Goal: Entertainment & Leisure: Consume media (video, audio)

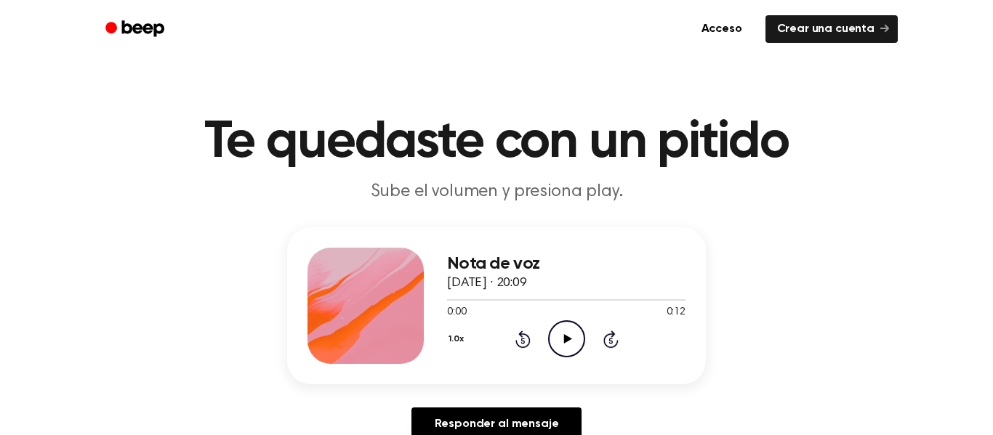
click at [538, 332] on div "1.0x Rewind 5 seconds Play Audio Skip 5 seconds" at bounding box center [566, 339] width 238 height 37
click at [577, 340] on icon "Play Audio" at bounding box center [566, 339] width 37 height 37
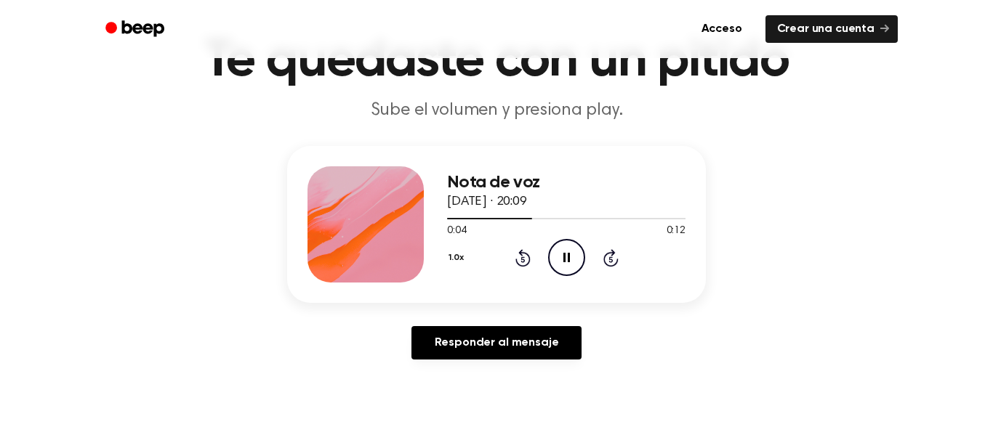
scroll to position [84, 0]
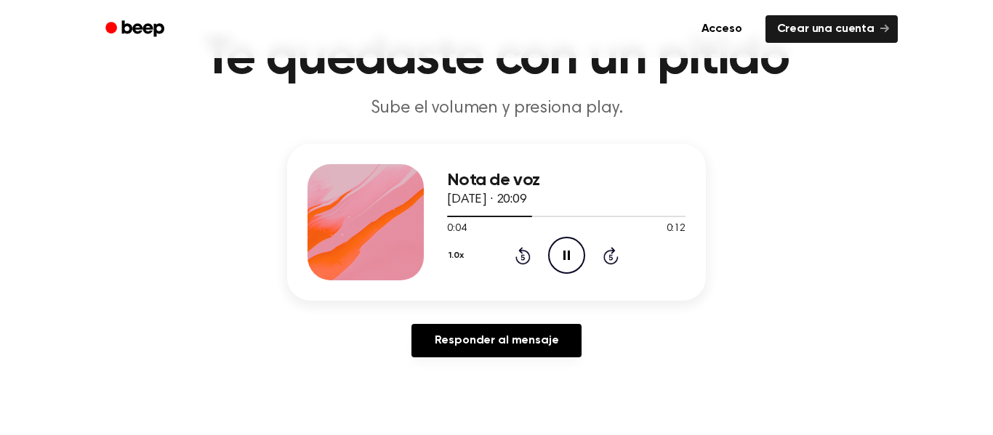
click at [566, 296] on div "Nota de voz [DATE] · 20:09 0:04 0:12 Su navegador no soporta el elemento [objec…" at bounding box center [496, 222] width 419 height 157
click at [549, 248] on icon "Pause Audio" at bounding box center [566, 255] width 37 height 37
click at [582, 263] on icon "Play Audio" at bounding box center [566, 255] width 37 height 37
drag, startPoint x: 637, startPoint y: 209, endPoint x: 458, endPoint y: 211, distance: 178.9
click at [458, 211] on div "Nota de voz [DATE] · 20:09 0:12 0:12 Su navegador no soporta el elemento [objec…" at bounding box center [566, 222] width 238 height 116
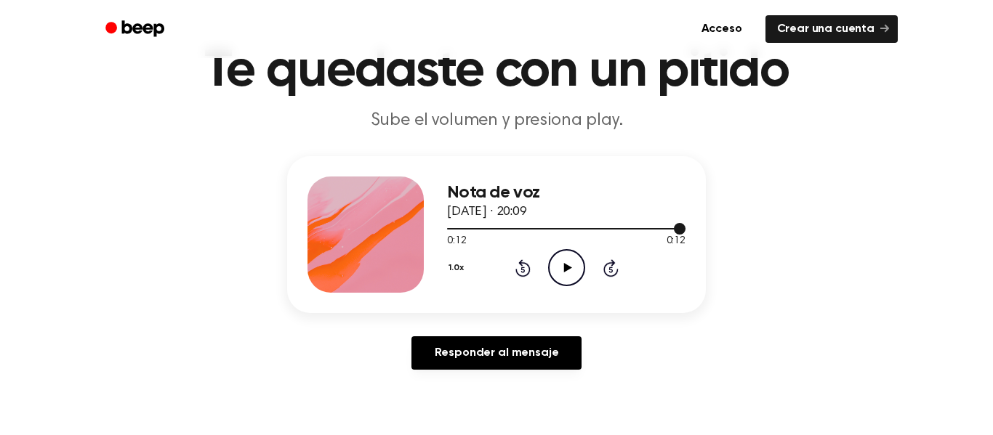
scroll to position [69, 0]
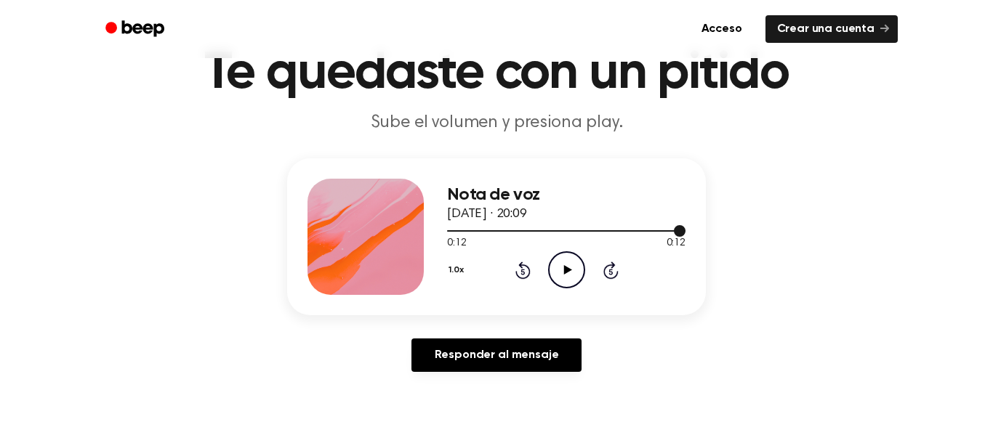
click at [476, 230] on div at bounding box center [566, 230] width 238 height 1
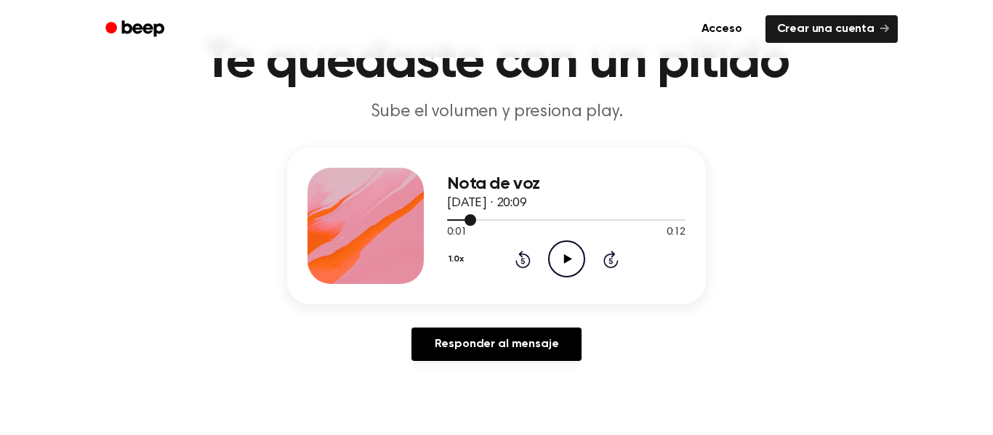
scroll to position [82, 0]
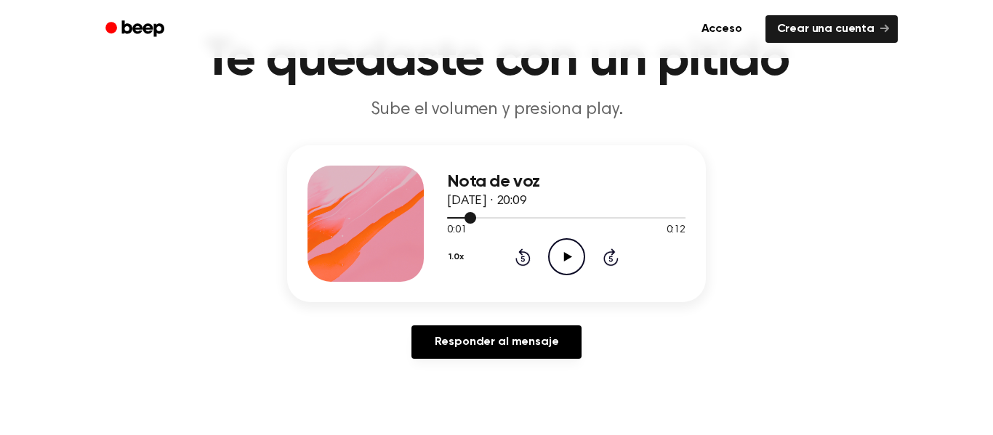
click at [451, 246] on button "1.0x" at bounding box center [458, 257] width 22 height 25
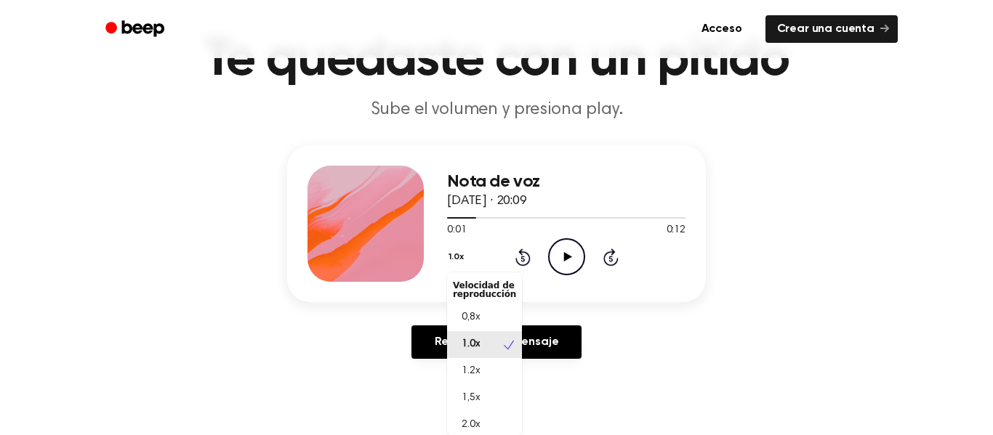
click at [446, 225] on div "Nota de voz [DATE] · 20:09 0:01 0:12 Su navegador no soporta el elemento [objec…" at bounding box center [496, 223] width 419 height 157
click at [435, 215] on div "Nota de voz [DATE] · 20:09 0:01 0:12 Su navegador no soporta el elemento [objec…" at bounding box center [496, 223] width 419 height 157
click at [560, 257] on icon "Play Audio" at bounding box center [566, 256] width 37 height 37
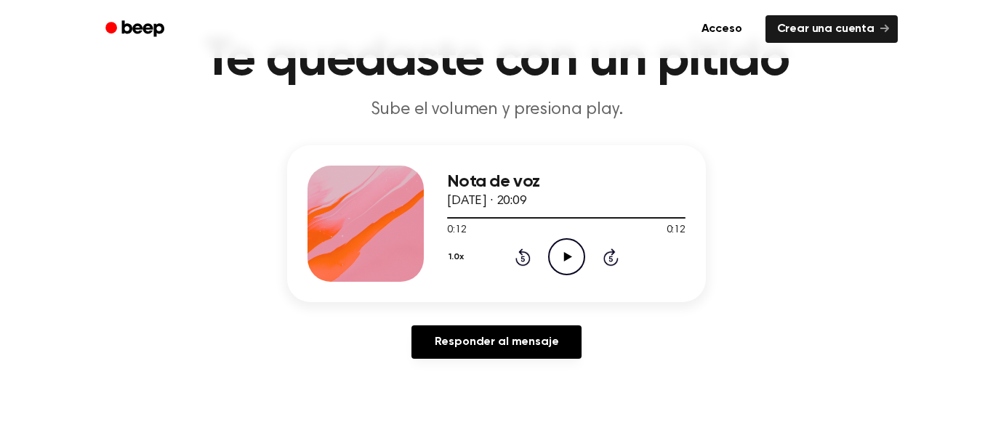
click at [451, 217] on div at bounding box center [566, 218] width 238 height 12
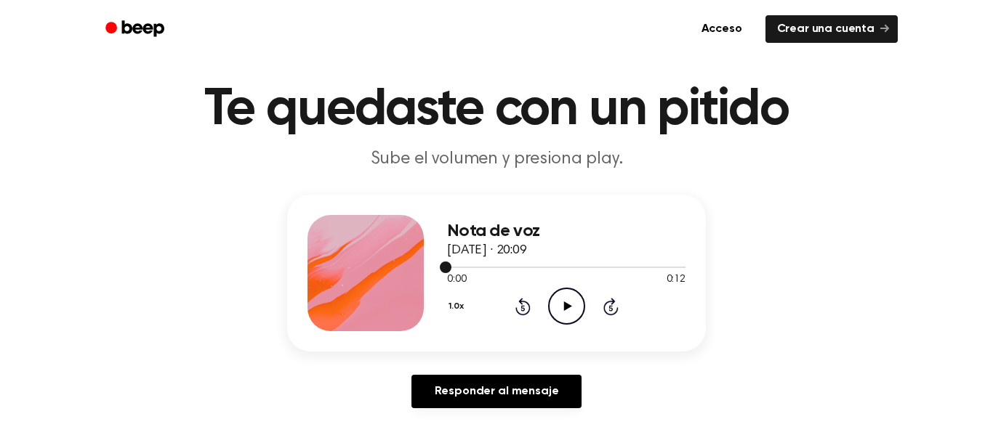
scroll to position [32, 0]
click at [575, 296] on icon "Play Audio" at bounding box center [566, 307] width 37 height 37
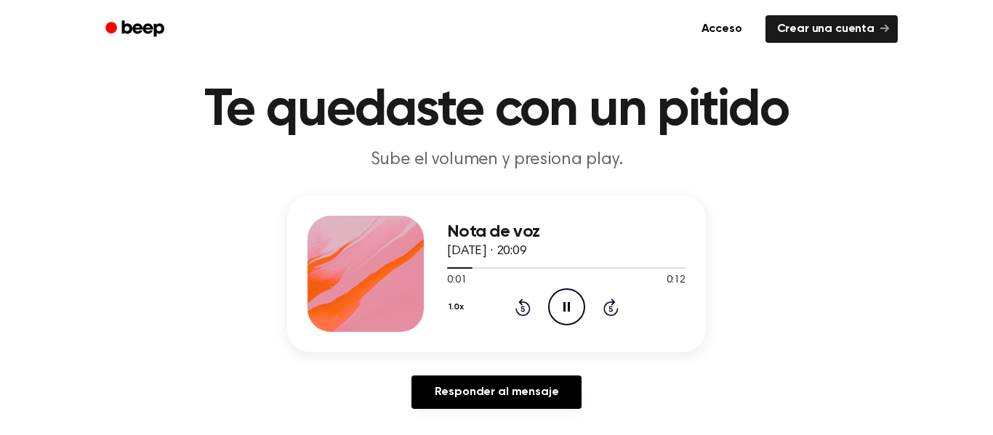
click at [576, 323] on circle at bounding box center [567, 307] width 36 height 36
click at [582, 316] on circle at bounding box center [567, 307] width 36 height 36
click at [587, 312] on div "1.0x Rewind 5 seconds Pause Audio Skip 5 seconds" at bounding box center [566, 307] width 238 height 37
click at [571, 308] on icon "Pause Audio" at bounding box center [566, 307] width 37 height 37
click at [569, 321] on icon "Play Audio" at bounding box center [566, 307] width 37 height 37
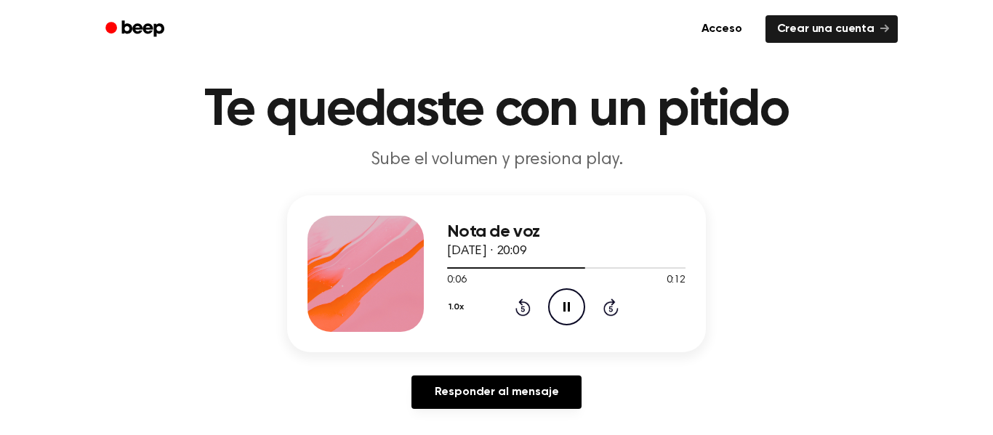
click at [576, 309] on icon "Pause Audio" at bounding box center [566, 307] width 37 height 37
click at [580, 326] on div "Nota de voz [DATE] · 20:09 0:07 0:12 Su navegador no soporta el elemento [objec…" at bounding box center [566, 274] width 238 height 116
click at [584, 305] on circle at bounding box center [567, 307] width 36 height 36
click at [582, 311] on icon "Pause Audio" at bounding box center [566, 307] width 37 height 37
click at [574, 319] on icon "Play Audio" at bounding box center [566, 307] width 37 height 37
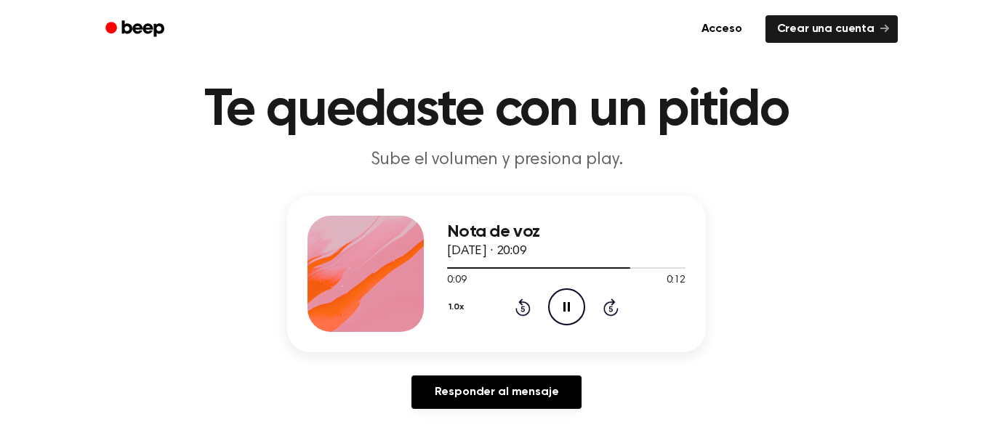
click at [574, 310] on icon "Pause Audio" at bounding box center [566, 307] width 37 height 37
click at [606, 268] on div at bounding box center [541, 268] width 188 height 1
click at [564, 310] on icon at bounding box center [567, 306] width 8 height 9
click at [558, 302] on icon "Pause Audio" at bounding box center [566, 307] width 37 height 37
click at [575, 324] on icon "Play Audio" at bounding box center [566, 307] width 37 height 37
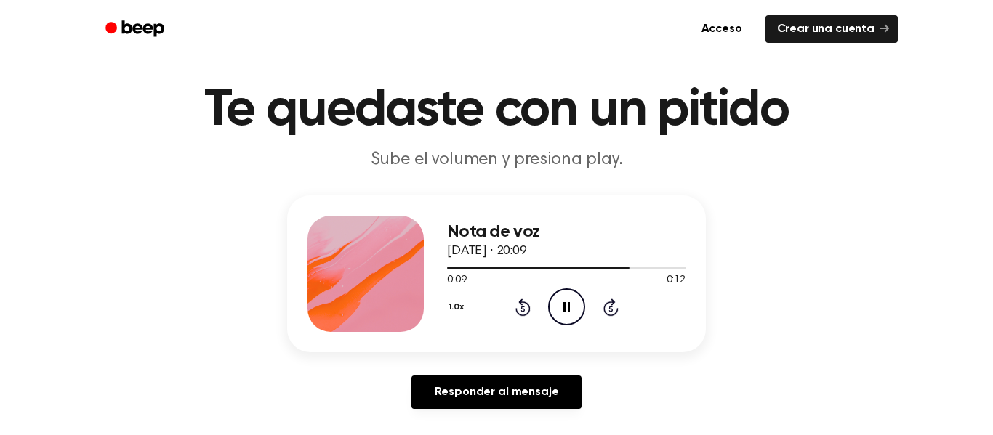
click at [561, 308] on icon "Pause Audio" at bounding box center [566, 307] width 37 height 37
click at [555, 300] on icon "Play Audio" at bounding box center [566, 307] width 37 height 37
click at [566, 308] on icon "Pause Audio" at bounding box center [566, 307] width 37 height 37
